Goal: Contribute content

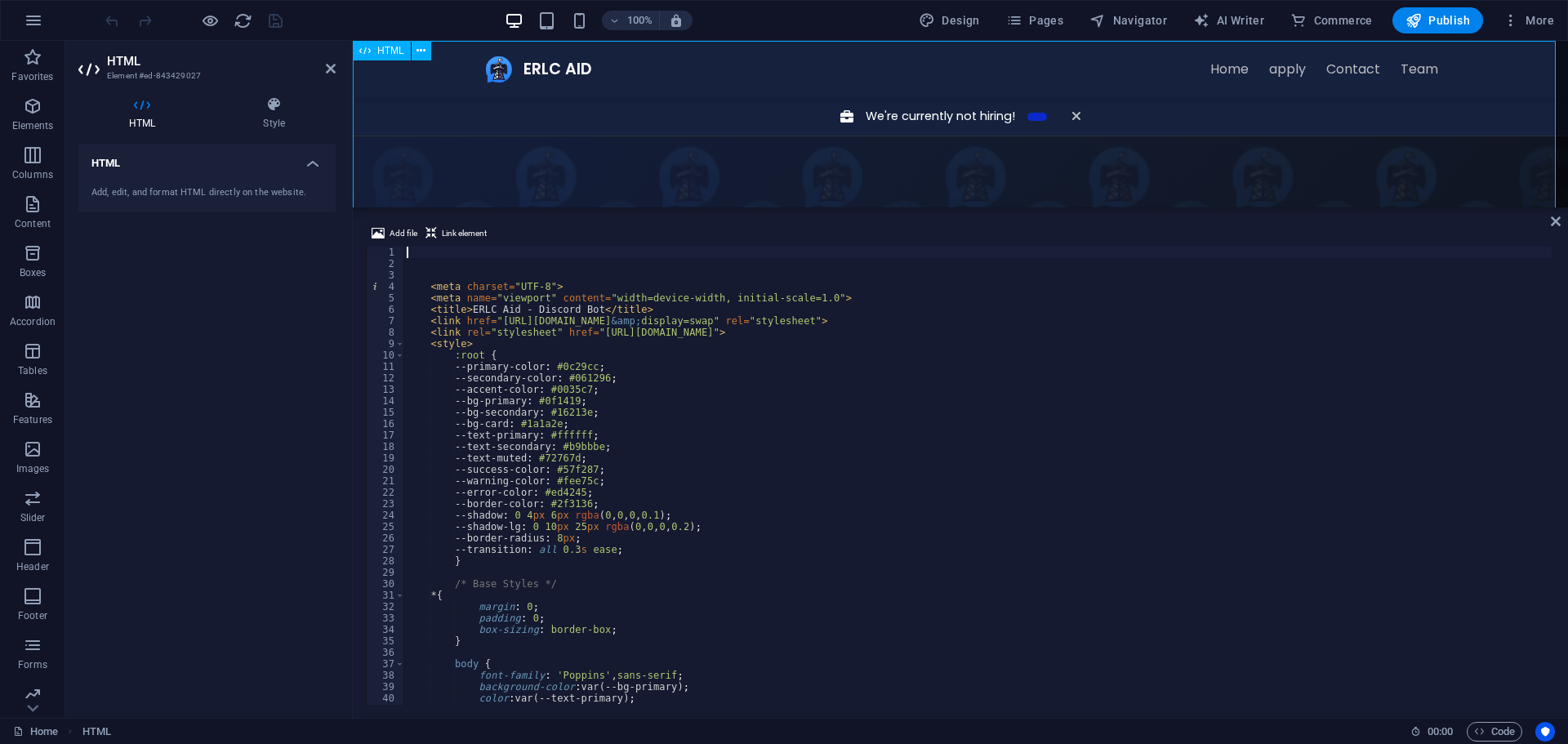
drag, startPoint x: 1147, startPoint y: 250, endPoint x: 795, endPoint y: 67, distance: 396.7
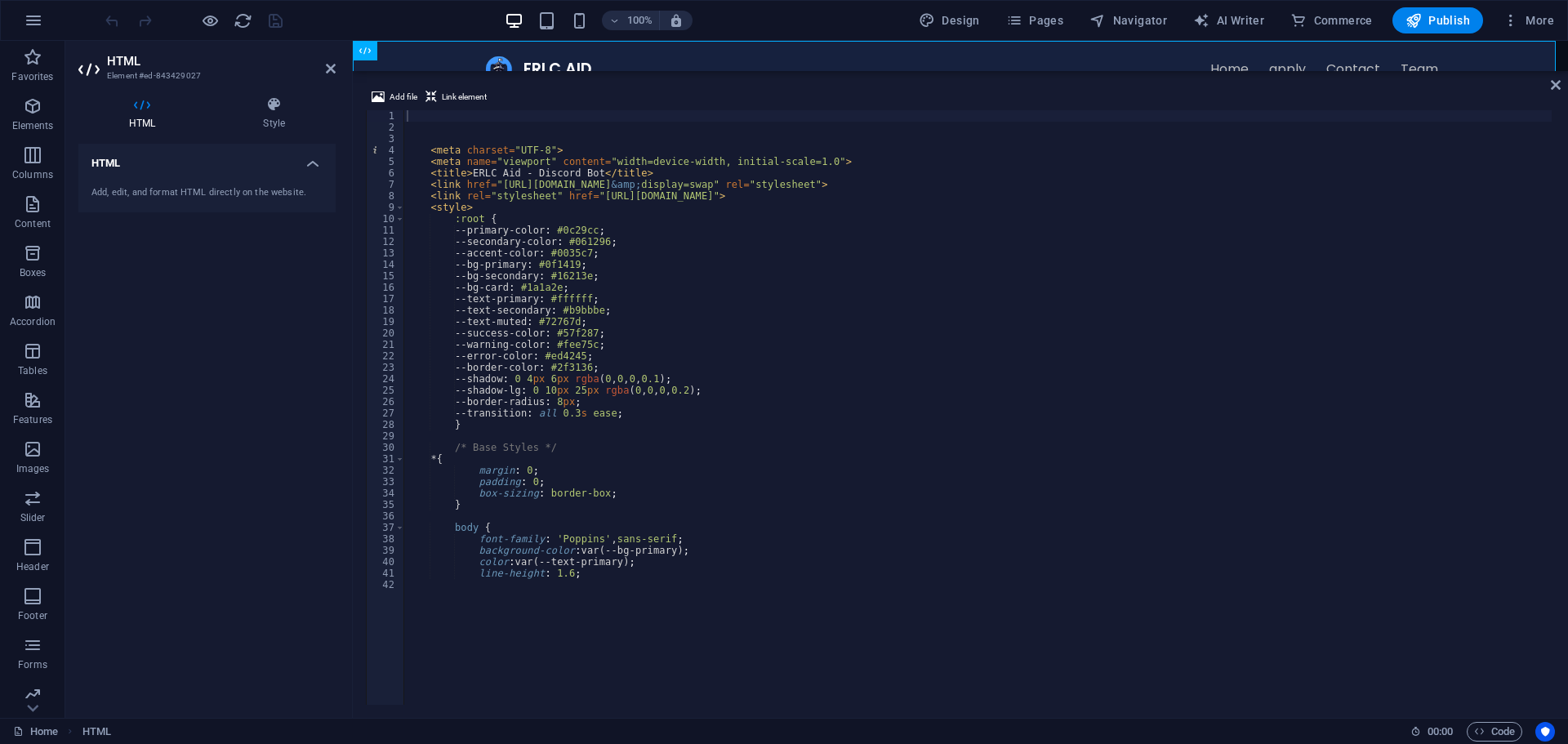
click at [745, 70] on div "HTML" at bounding box center [960, 56] width 1215 height 30
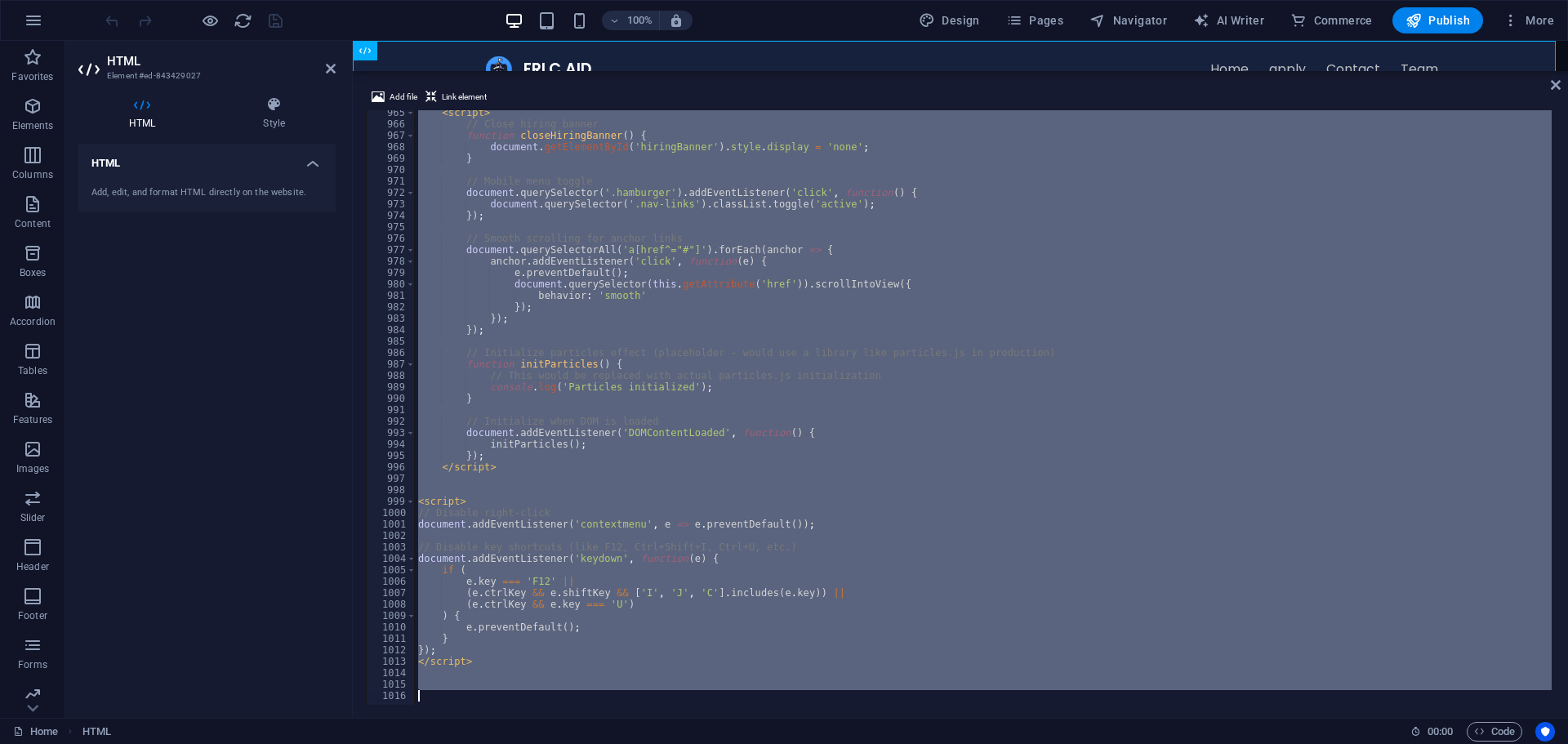
scroll to position [11023, 0]
drag, startPoint x: 421, startPoint y: 121, endPoint x: 477, endPoint y: 782, distance: 663.4
click at [477, 743] on html "[DOMAIN_NAME] Home Favorites Elements Columns Content Boxes Accordion Tables Fe…" at bounding box center [784, 372] width 1568 height 744
click at [640, 342] on div "< script > // Close hiring banner function closeHiringBanner ( ) { document . g…" at bounding box center [982, 407] width 1136 height 594
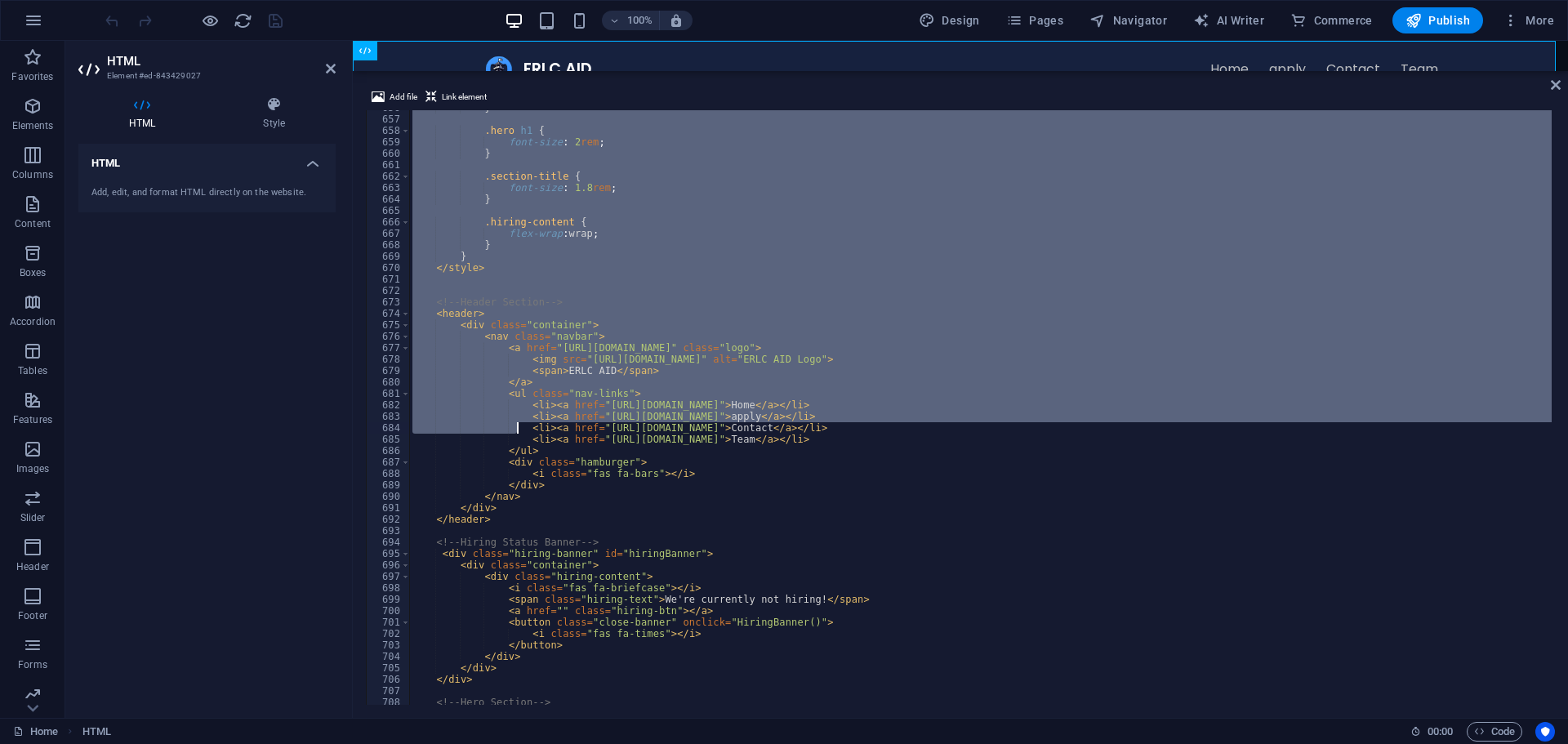
scroll to position [7545, 0]
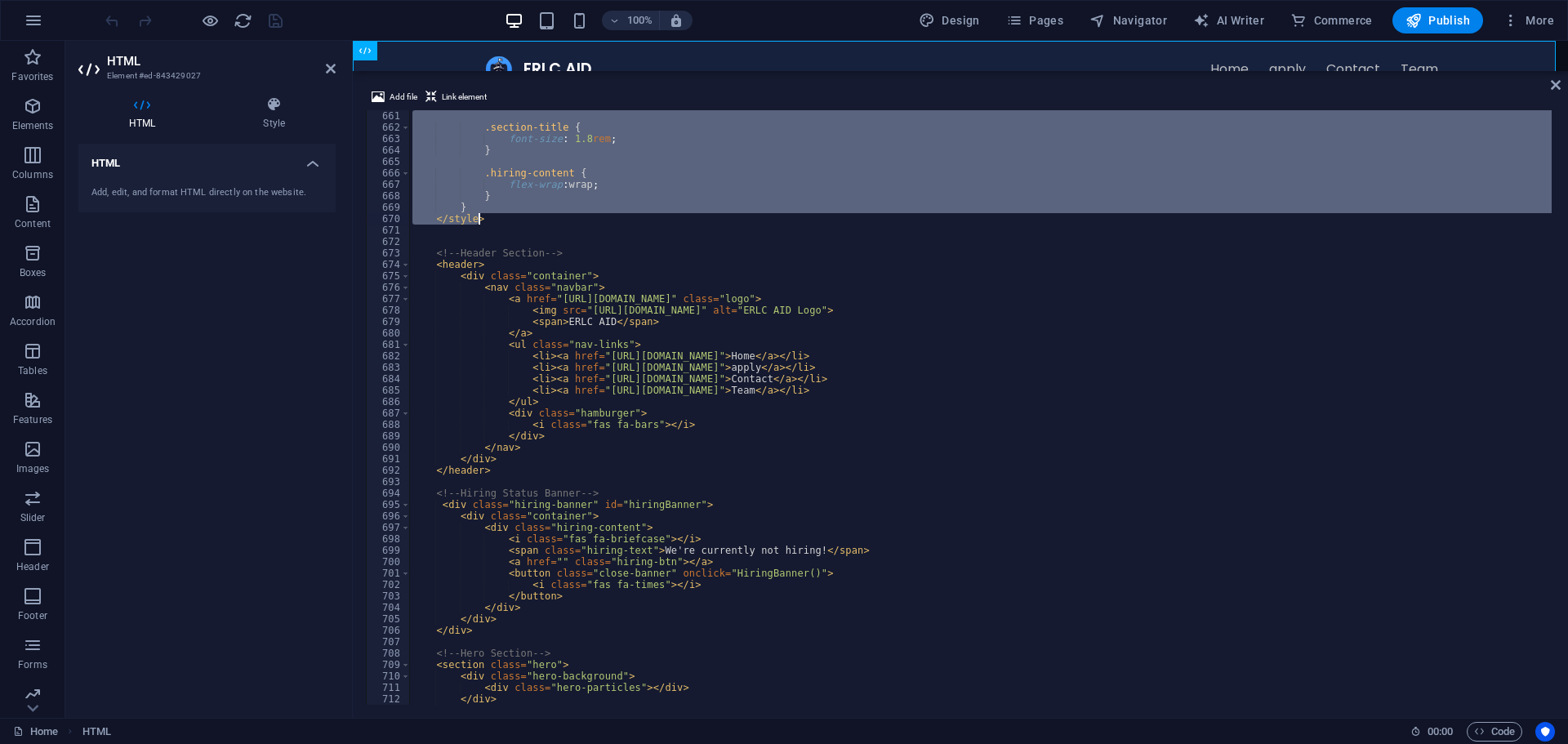
drag, startPoint x: 450, startPoint y: 222, endPoint x: 543, endPoint y: 224, distance: 93.0
click at [543, 224] on div ".section-title { font-size : 1.8 rem ; } .hiring-content { flex-wrap : wrap ; }…" at bounding box center [1271, 417] width 1723 height 614
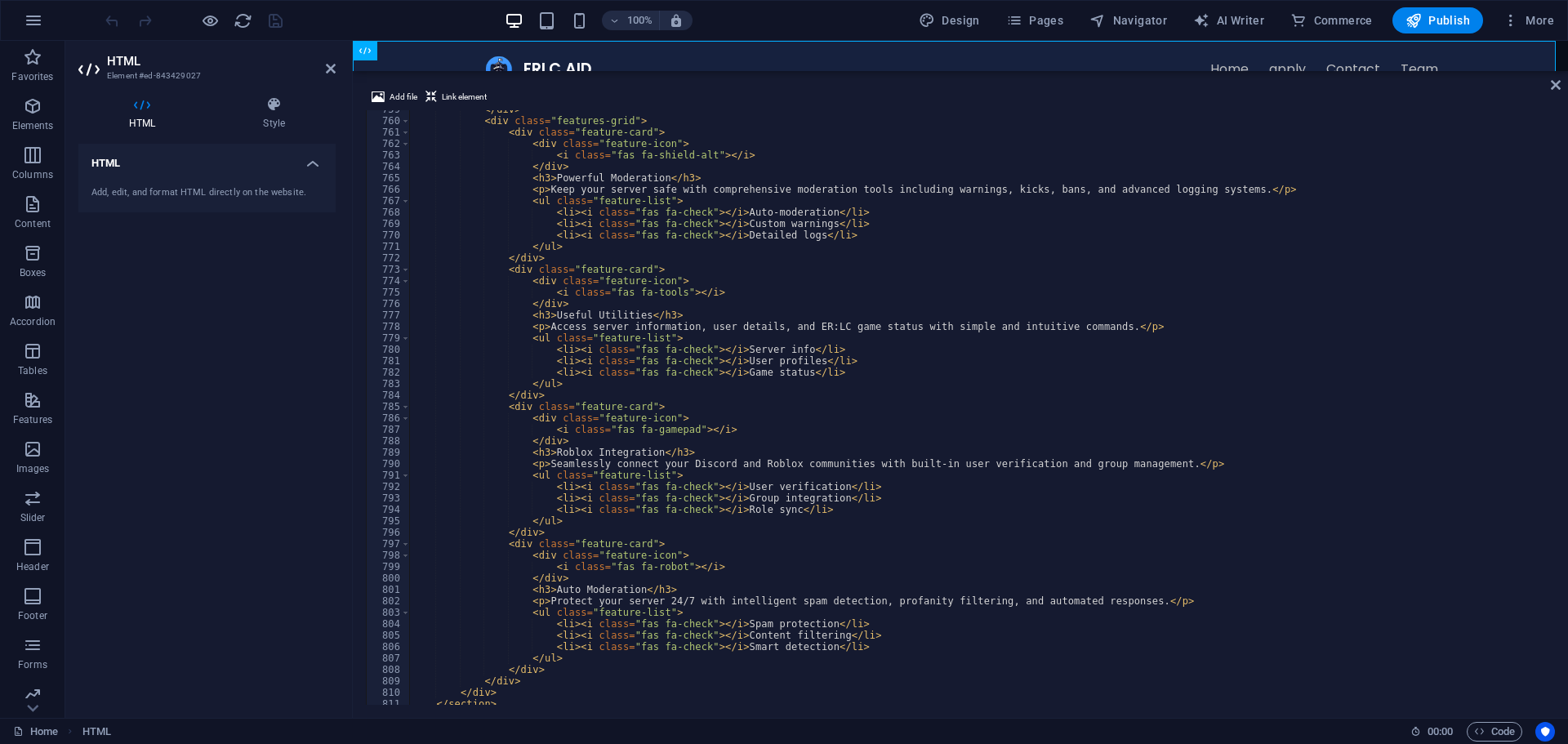
scroll to position [8818, 0]
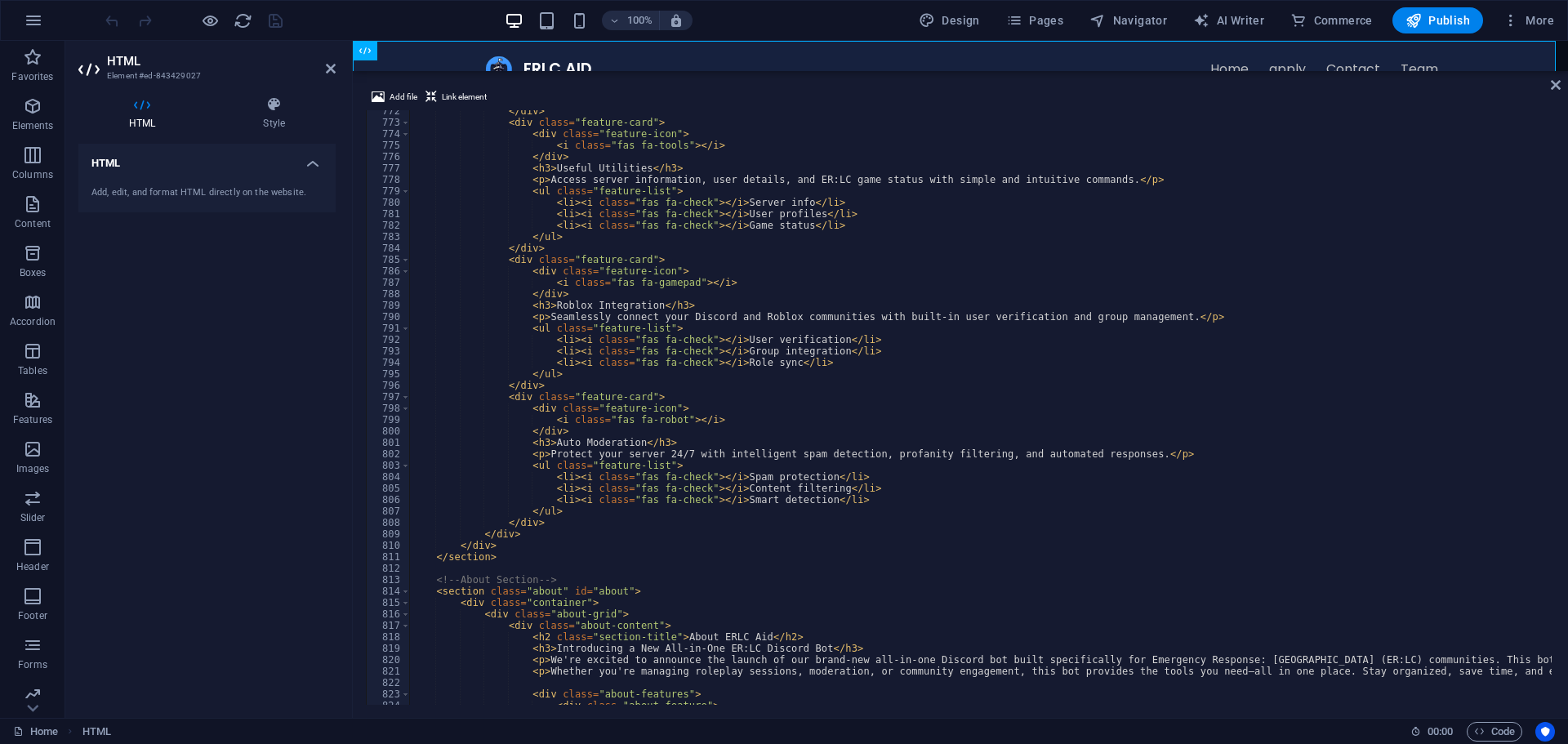
drag, startPoint x: 1555, startPoint y: 573, endPoint x: 1562, endPoint y: 668, distance: 95.3
click at [1561, 670] on div "Add file Link element } </style> 772 773 774 775 776 777 778 779 780 781 782 78…" at bounding box center [960, 396] width 1215 height 644
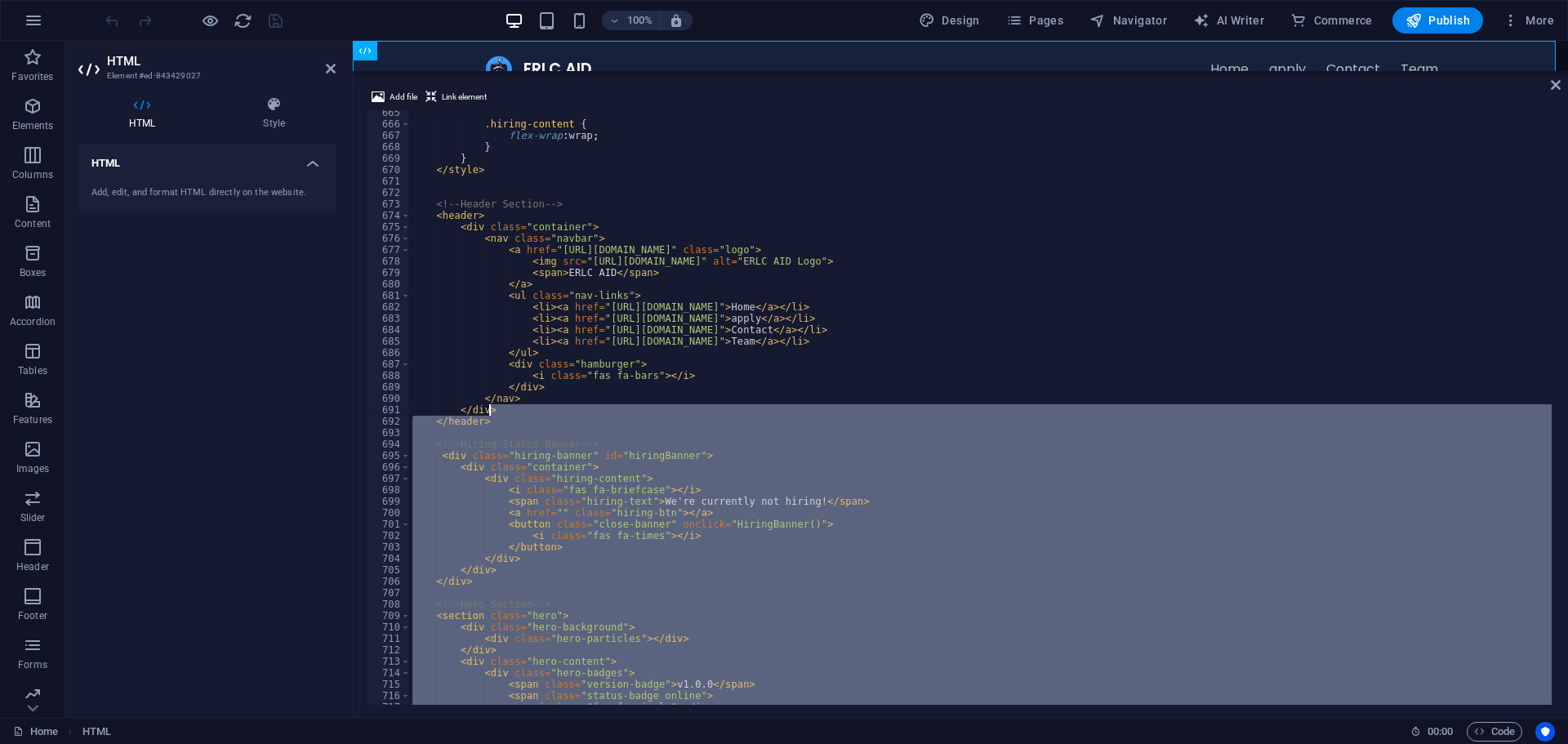
scroll to position [7593, 0]
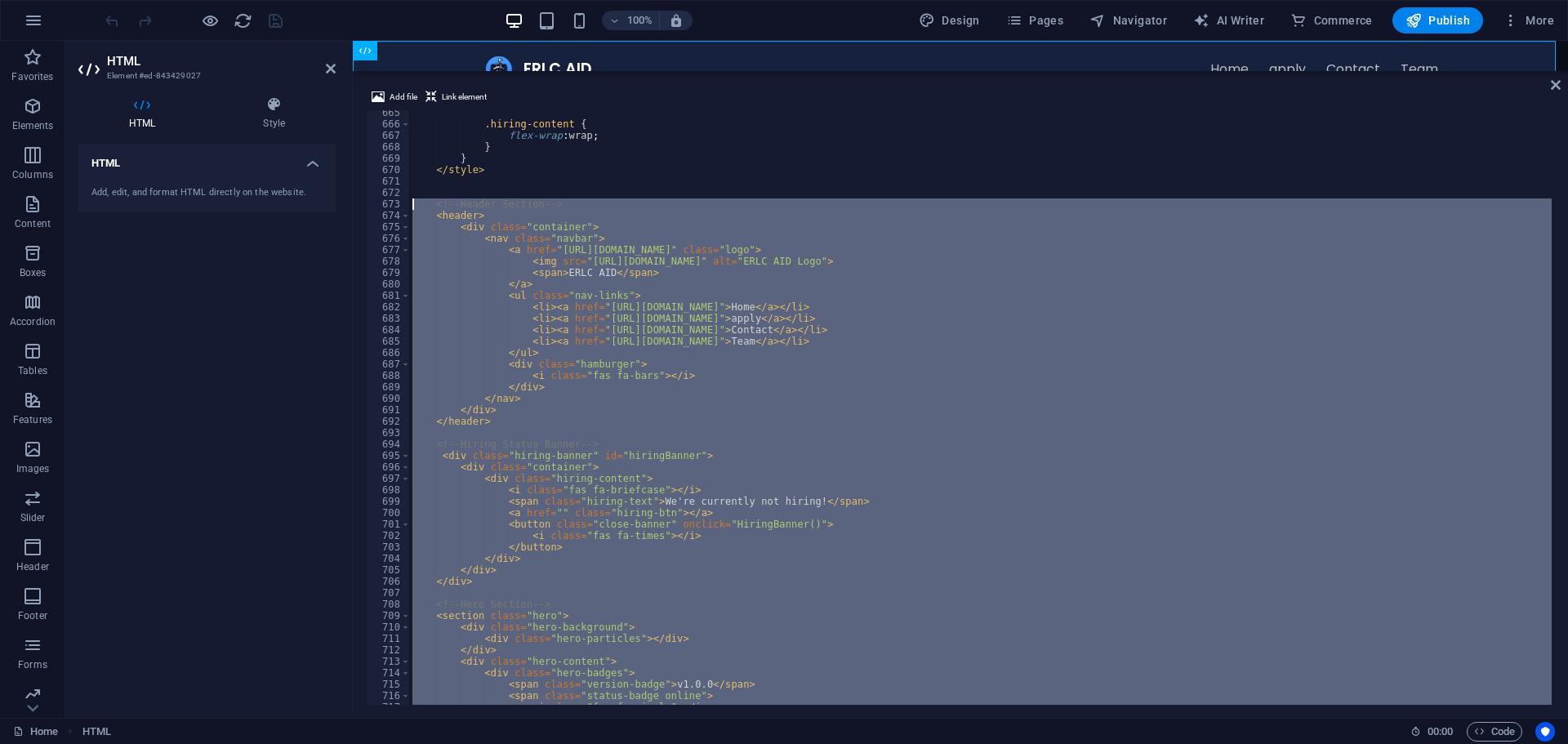
drag, startPoint x: 515, startPoint y: 384, endPoint x: 413, endPoint y: 201, distance: 209.5
click at [413, 201] on div ".hiring-content { flex-wrap : wrap ; } } </ style > <!-- Header Section --> < h…" at bounding box center [1271, 414] width 1723 height 614
type textarea "<!-- Header Section --> <header>"
